Goal: Find specific page/section: Find specific page/section

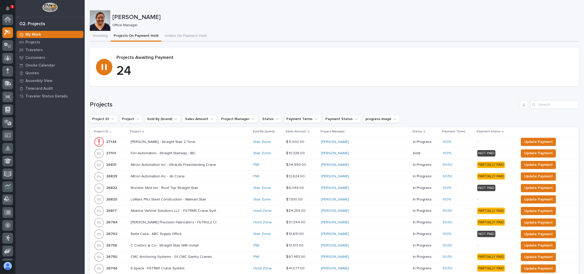
scroll to position [13, 0]
click at [7, 43] on icon at bounding box center [7, 45] width 3 height 5
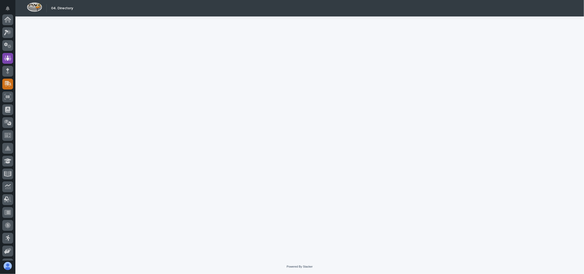
scroll to position [39, 0]
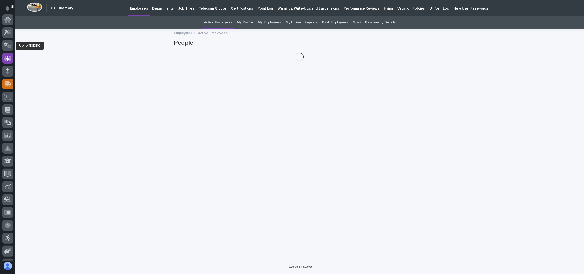
scroll to position [39, 0]
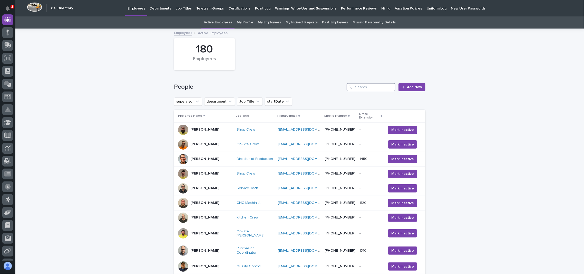
click at [378, 84] on input "Search" at bounding box center [371, 87] width 49 height 8
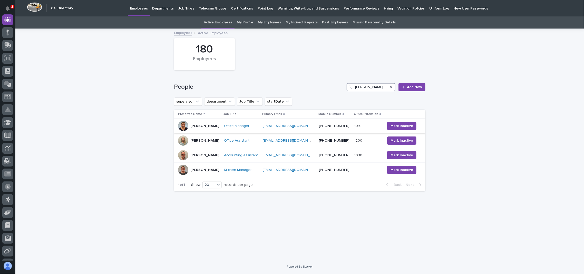
type input "[PERSON_NAME]"
click at [184, 122] on div at bounding box center [183, 126] width 10 height 10
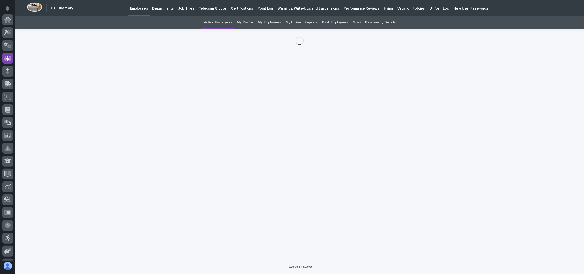
scroll to position [39, 0]
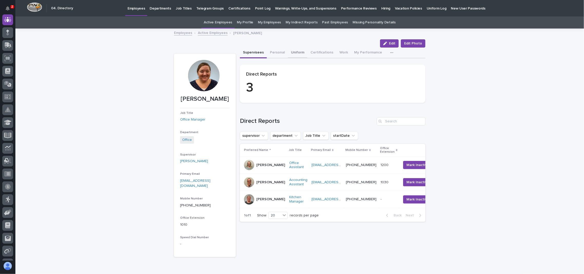
click at [291, 53] on button "Uniform" at bounding box center [298, 52] width 20 height 11
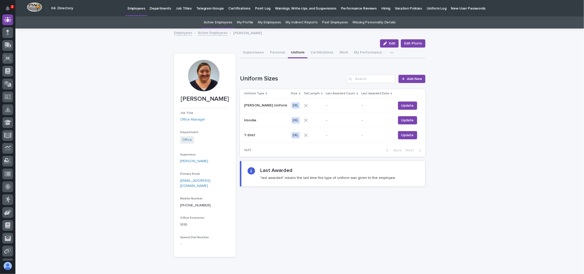
click at [204, 30] on link "Active Employees" at bounding box center [213, 33] width 30 height 6
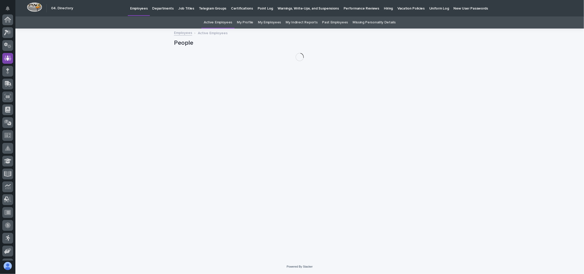
scroll to position [39, 0]
